Goal: Transaction & Acquisition: Purchase product/service

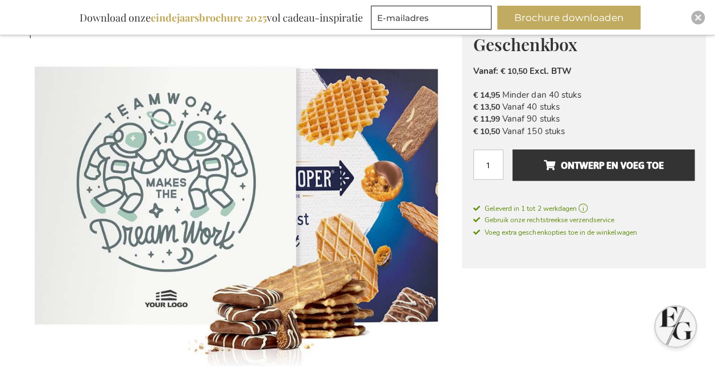
scroll to position [206, 0]
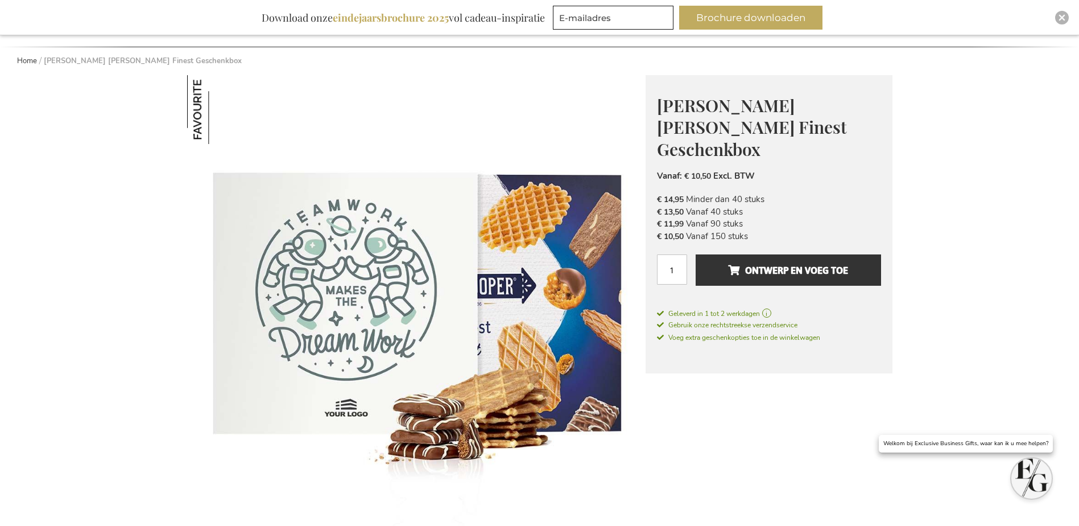
scroll to position [114, 0]
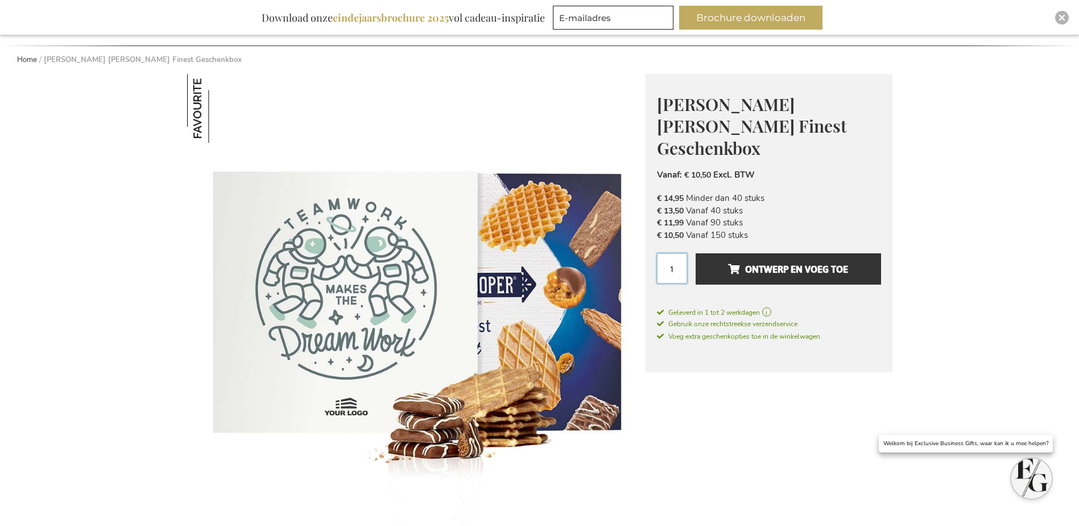
click at [664, 253] on input "1" at bounding box center [672, 268] width 30 height 30
drag, startPoint x: 674, startPoint y: 243, endPoint x: 676, endPoint y: 235, distance: 8.3
click at [674, 253] on input "1" at bounding box center [672, 268] width 30 height 30
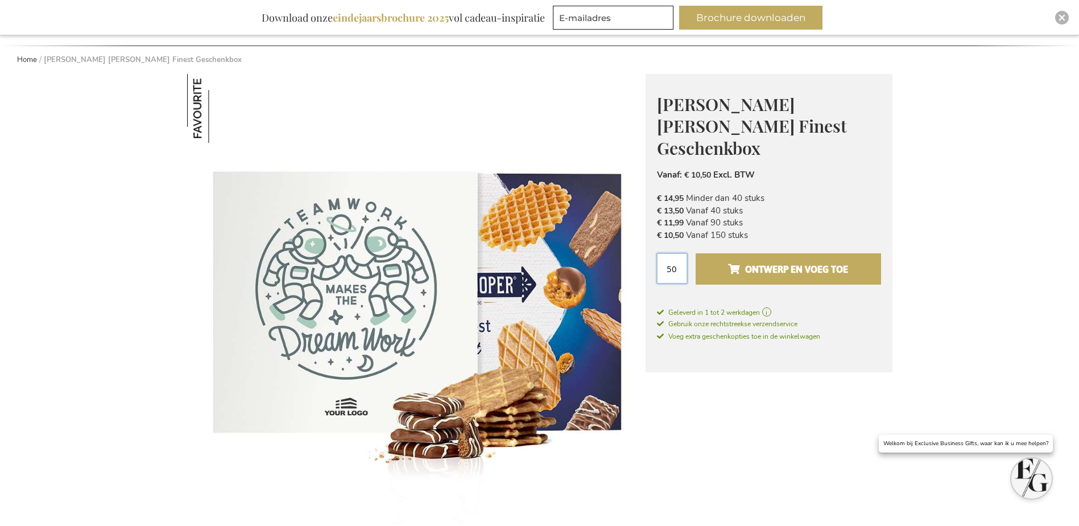
type input "50"
click at [738, 260] on span "Ontwerp en voeg toe" at bounding box center [788, 269] width 120 height 18
